Goal: Transaction & Acquisition: Purchase product/service

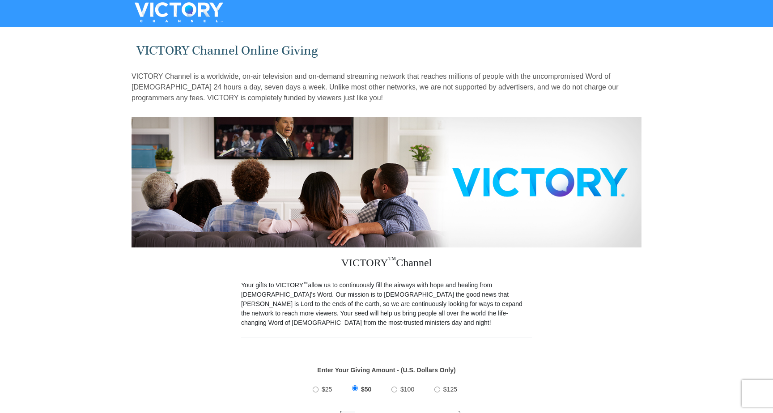
click at [203, 12] on img at bounding box center [179, 12] width 112 height 20
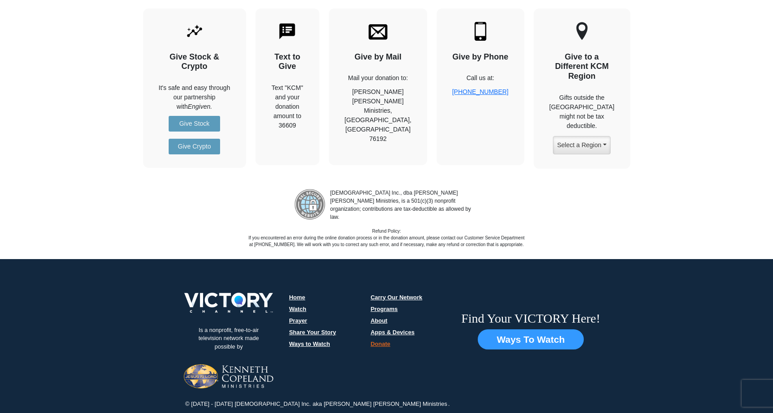
scroll to position [1086, 0]
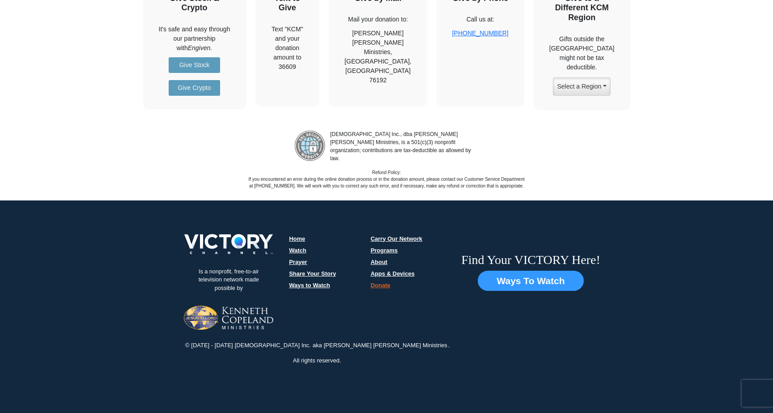
scroll to position [668, 0]
